Goal: Transaction & Acquisition: Book appointment/travel/reservation

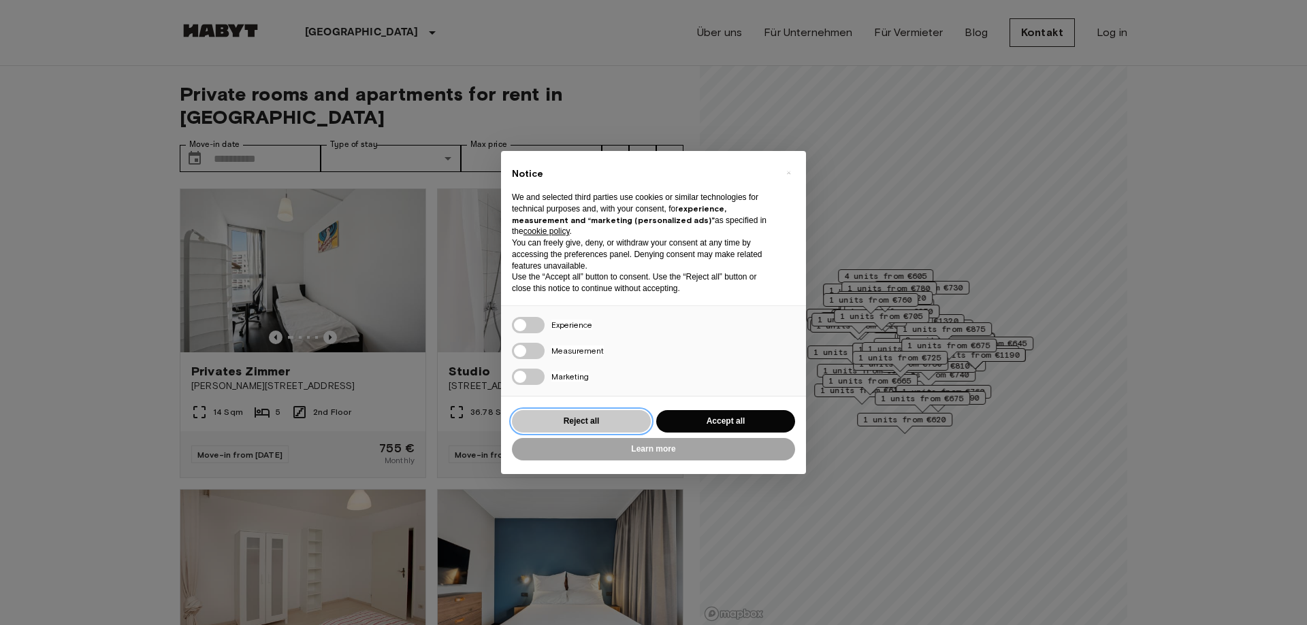
click at [596, 419] on button "Reject all" at bounding box center [581, 421] width 139 height 22
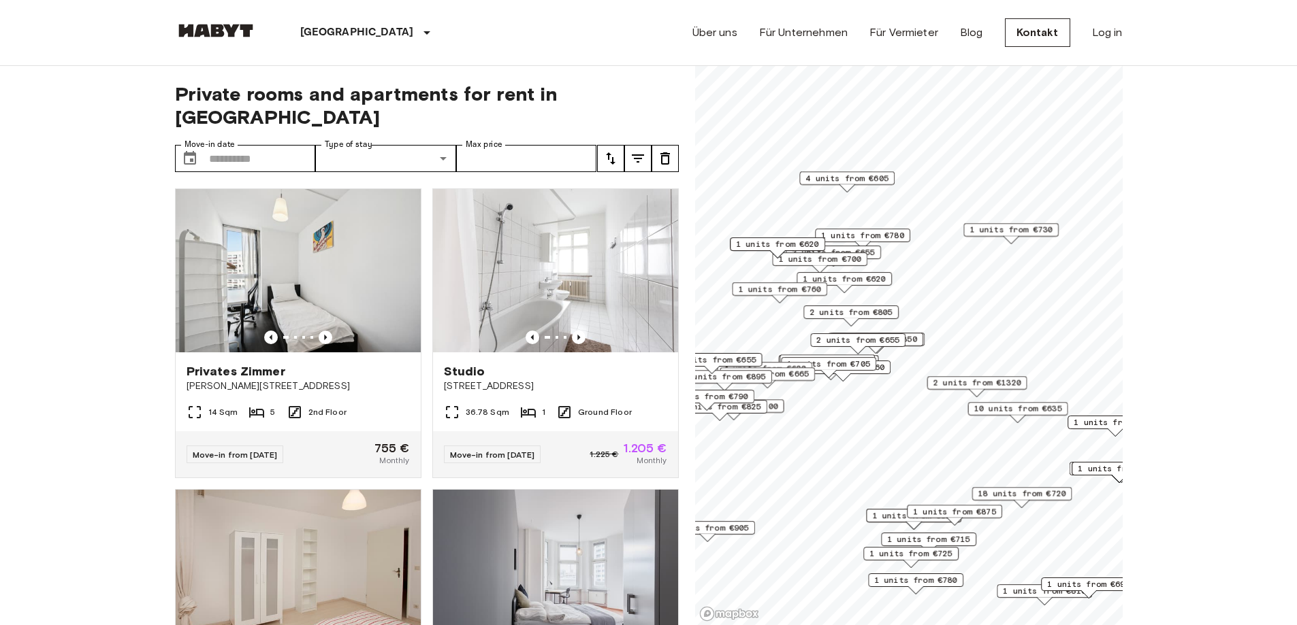
click at [1024, 412] on span "10 units from €635" at bounding box center [1017, 409] width 88 height 12
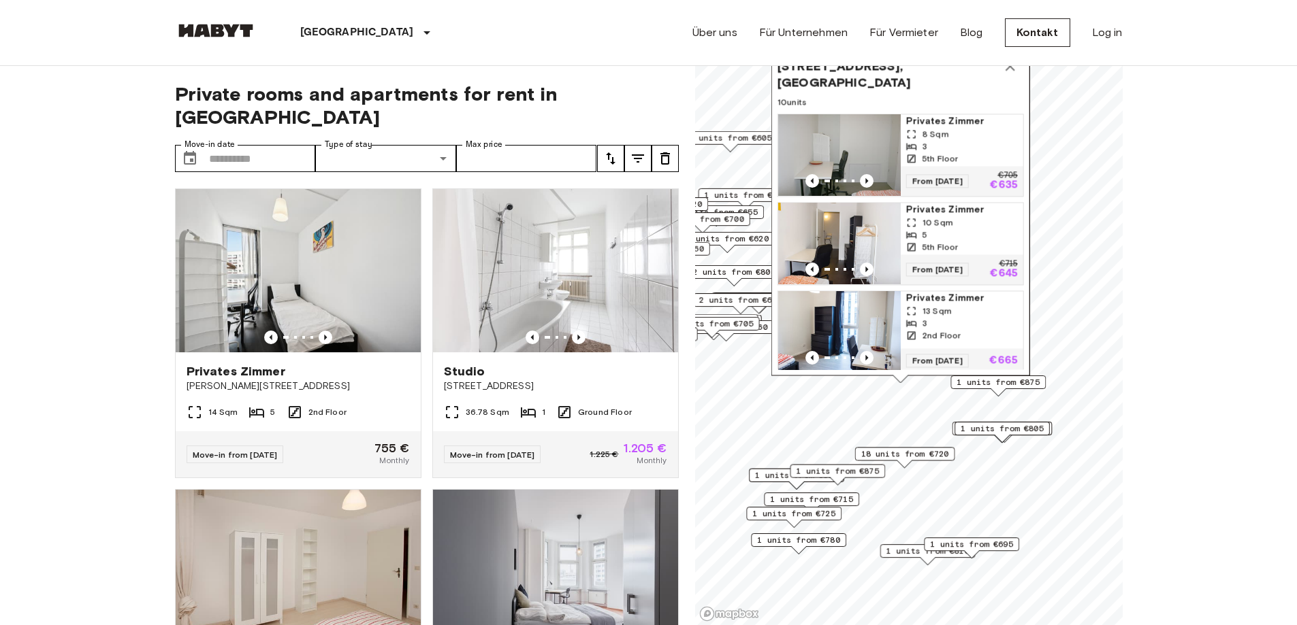
drag, startPoint x: 1071, startPoint y: 94, endPoint x: 959, endPoint y: 40, distance: 123.9
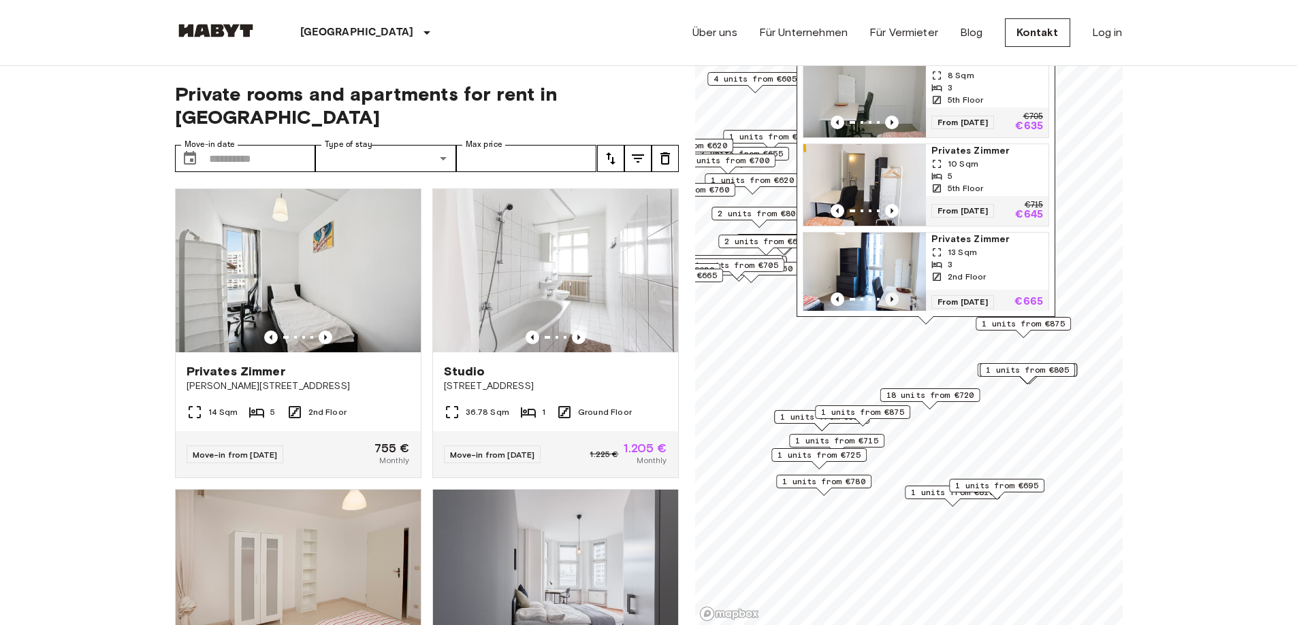
click at [894, 293] on icon "Previous image" at bounding box center [892, 300] width 14 height 14
click at [893, 293] on icon "Previous image" at bounding box center [892, 300] width 14 height 14
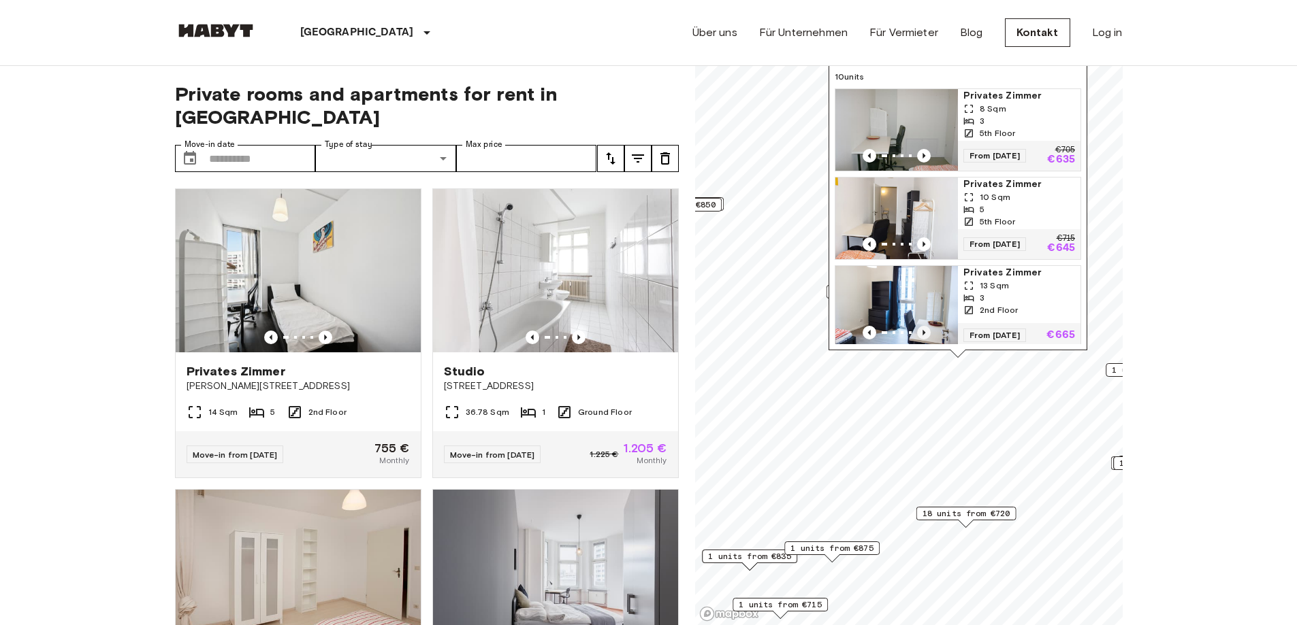
click at [917, 326] on icon "Previous image" at bounding box center [924, 333] width 14 height 14
click at [922, 326] on icon "Previous image" at bounding box center [924, 333] width 14 height 14
